Goal: Information Seeking & Learning: Check status

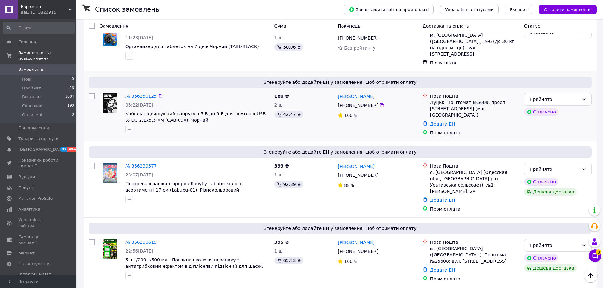
scroll to position [253, 0]
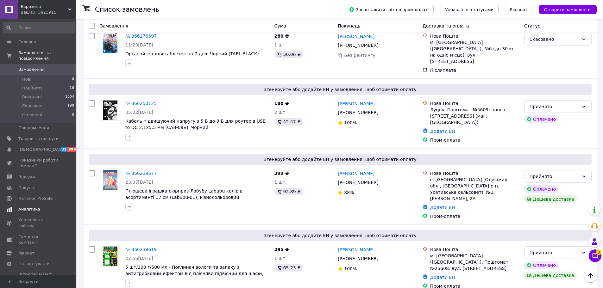
click at [30, 207] on span "Аналітика" at bounding box center [29, 210] width 22 height 6
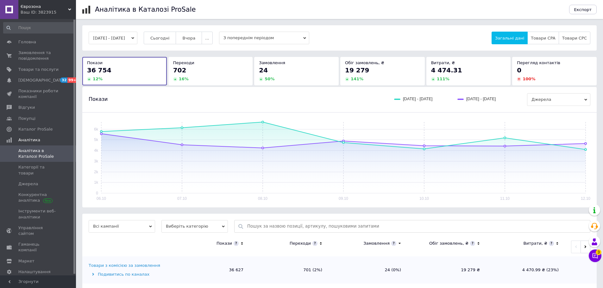
click at [294, 73] on div "24" at bounding box center [296, 70] width 75 height 9
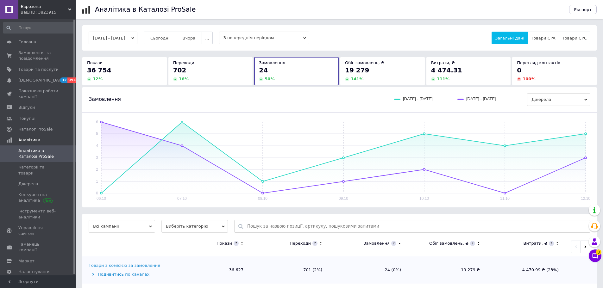
click at [126, 34] on button "06.10.2025 - 12.10.2025" at bounding box center [113, 38] width 49 height 13
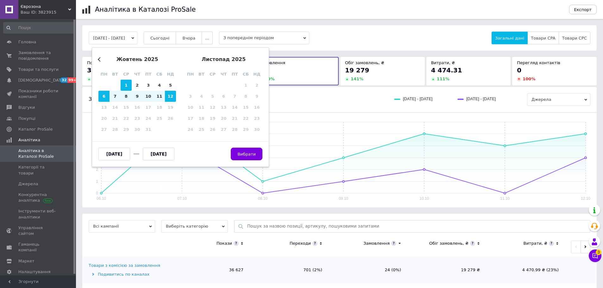
click at [126, 86] on div "1" at bounding box center [126, 85] width 11 height 11
type input "01.10.2025"
click at [170, 97] on div "12" at bounding box center [170, 96] width 11 height 11
type input "12.10.2025"
click at [254, 155] on span "Вибрати" at bounding box center [246, 154] width 18 height 5
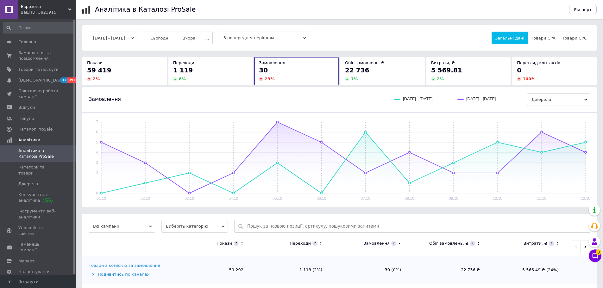
click at [118, 35] on button "01.10.2025 - 12.10.2025" at bounding box center [113, 38] width 49 height 13
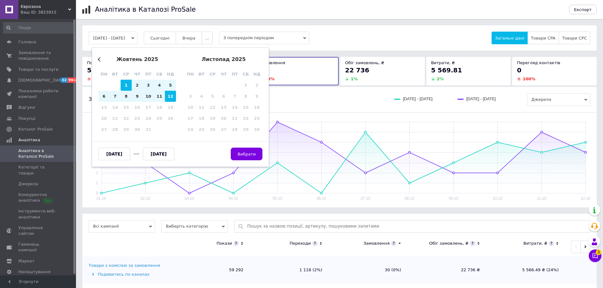
click at [180, 23] on div "Аналітика в Каталозі ProSale Експорт 01.10.2025 - 12.10.2025 Previous Month жов…" at bounding box center [339, 162] width 527 height 324
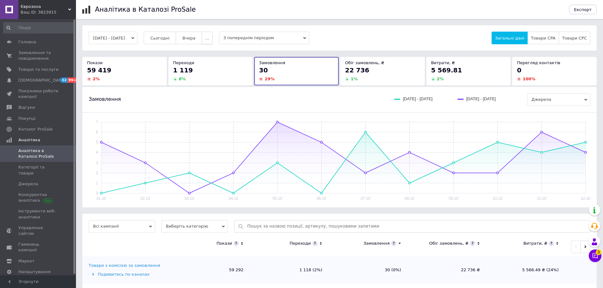
click at [212, 40] on button "..." at bounding box center [206, 38] width 11 height 13
click at [204, 63] on span "Тиждень" at bounding box center [194, 62] width 19 height 5
